Goal: Information Seeking & Learning: Learn about a topic

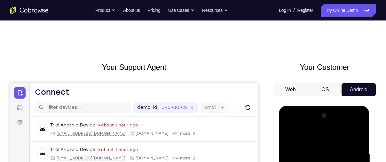
click at [332, 91] on button "iOS" at bounding box center [324, 89] width 34 height 13
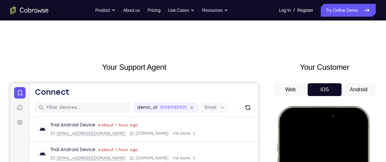
click at [370, 91] on button "Android" at bounding box center [358, 89] width 34 height 13
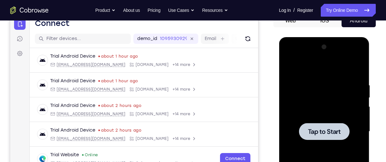
click at [309, 105] on div at bounding box center [324, 131] width 81 height 179
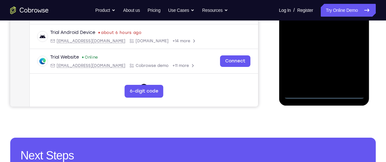
scroll to position [191, 0]
click at [323, 95] on div at bounding box center [324, 8] width 81 height 179
click at [352, 64] on div at bounding box center [324, 8] width 81 height 179
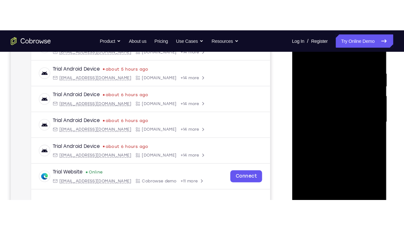
scroll to position [111, 0]
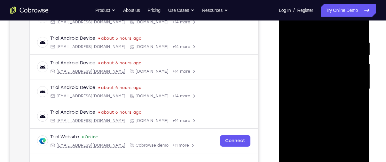
click at [318, 25] on div at bounding box center [324, 88] width 81 height 179
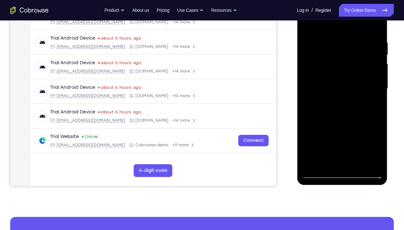
click at [370, 89] on div at bounding box center [342, 88] width 81 height 179
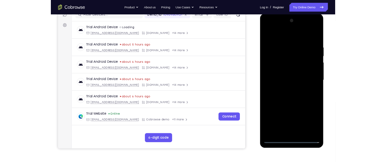
scroll to position [83, 0]
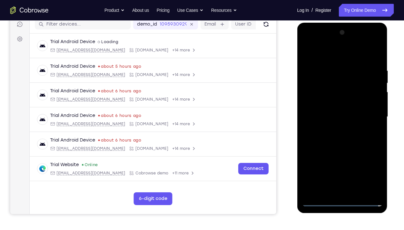
click at [332, 128] on div at bounding box center [342, 116] width 81 height 179
click at [327, 112] on div at bounding box center [342, 116] width 81 height 179
click at [333, 124] on div at bounding box center [342, 116] width 81 height 179
drag, startPoint x: 361, startPoint y: 73, endPoint x: 358, endPoint y: 54, distance: 19.1
click at [358, 54] on div at bounding box center [342, 116] width 81 height 179
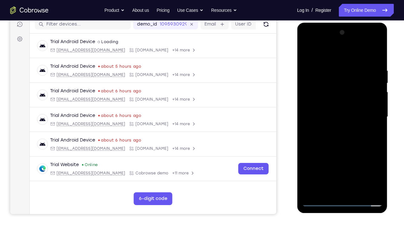
click at [344, 97] on div at bounding box center [342, 116] width 81 height 179
click at [332, 140] on div at bounding box center [342, 116] width 81 height 179
click at [344, 54] on div at bounding box center [342, 116] width 81 height 179
drag, startPoint x: 343, startPoint y: 59, endPoint x: 339, endPoint y: 35, distance: 24.8
click at [339, 35] on div at bounding box center [342, 116] width 81 height 179
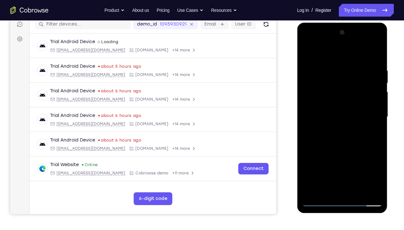
click at [307, 52] on div at bounding box center [342, 116] width 81 height 179
click at [330, 111] on div at bounding box center [342, 116] width 81 height 179
click at [328, 81] on div at bounding box center [342, 116] width 81 height 179
click at [320, 105] on div at bounding box center [342, 116] width 81 height 179
click at [334, 119] on div at bounding box center [342, 116] width 81 height 179
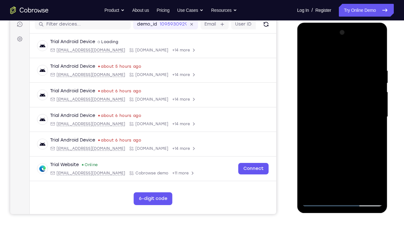
click at [341, 139] on div at bounding box center [342, 116] width 81 height 179
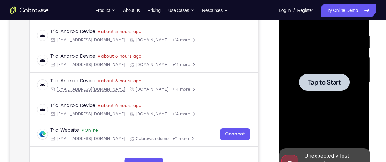
scroll to position [120, 0]
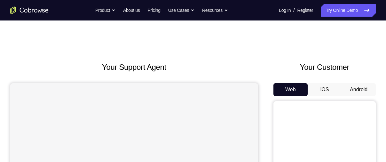
scroll to position [17, 0]
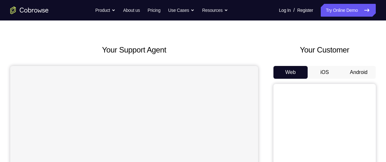
click at [348, 72] on button "Android" at bounding box center [358, 72] width 34 height 13
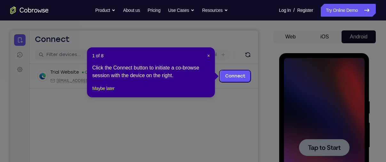
scroll to position [46, 0]
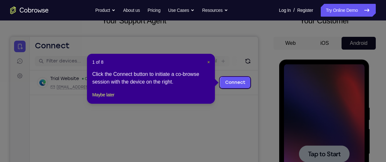
click at [207, 63] on span "×" at bounding box center [208, 61] width 3 height 5
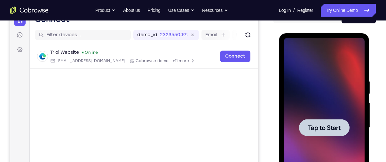
click at [333, 122] on div at bounding box center [324, 127] width 51 height 17
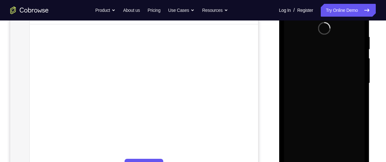
scroll to position [144, 0]
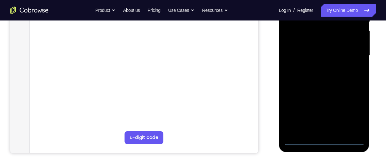
click at [325, 141] on div at bounding box center [324, 55] width 81 height 179
click at [355, 117] on div at bounding box center [324, 55] width 81 height 179
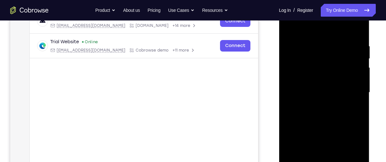
scroll to position [106, 0]
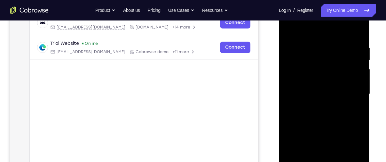
click at [321, 34] on div at bounding box center [324, 93] width 81 height 179
click at [355, 90] on div at bounding box center [324, 93] width 81 height 179
click at [316, 105] on div at bounding box center [324, 93] width 81 height 179
click at [305, 87] on div at bounding box center [324, 93] width 81 height 179
click at [305, 102] on div at bounding box center [324, 93] width 81 height 179
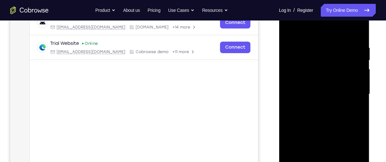
click at [330, 95] on div at bounding box center [324, 93] width 81 height 179
click at [326, 117] on div at bounding box center [324, 93] width 81 height 179
drag, startPoint x: 330, startPoint y: 36, endPoint x: 328, endPoint y: 18, distance: 17.8
click at [328, 18] on div at bounding box center [324, 93] width 81 height 179
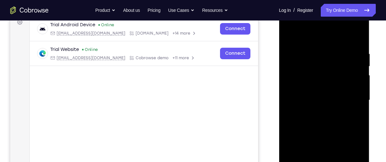
scroll to position [100, 0]
click at [319, 138] on div at bounding box center [324, 100] width 81 height 179
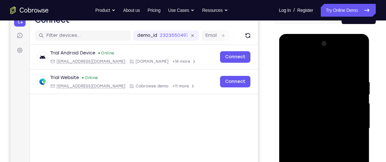
scroll to position [71, 0]
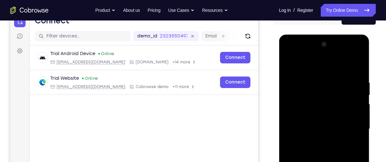
click at [287, 65] on div at bounding box center [324, 128] width 81 height 179
